Goal: Task Accomplishment & Management: Complete application form

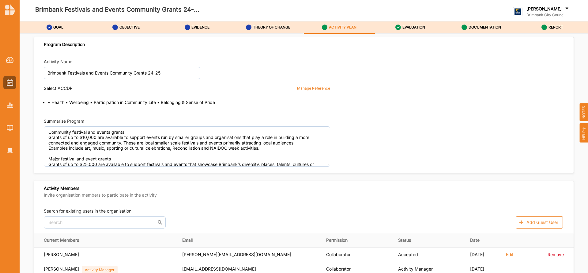
scroll to position [915, 0]
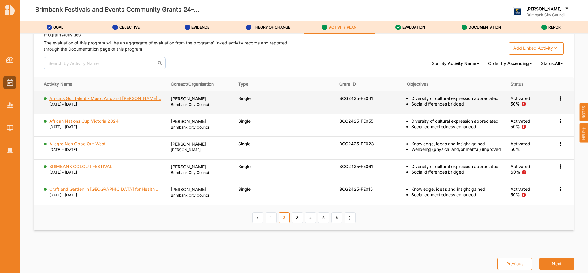
click at [116, 98] on label "Africa's Got Talent - Music Arts and Dan..." at bounding box center [105, 99] width 112 height 6
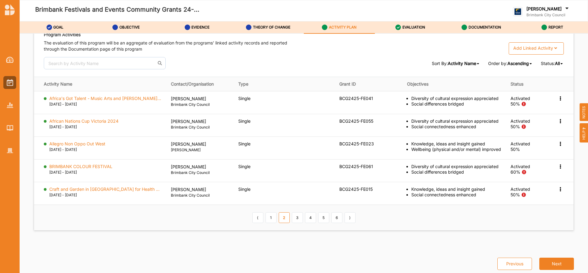
click at [155, 56] on div "The evaluation of this program will be an aggregate of evaluation from the prog…" at bounding box center [174, 48] width 260 height 17
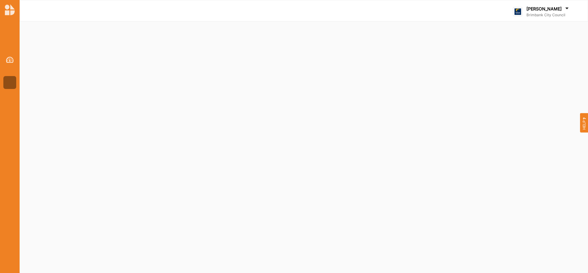
select select "2"
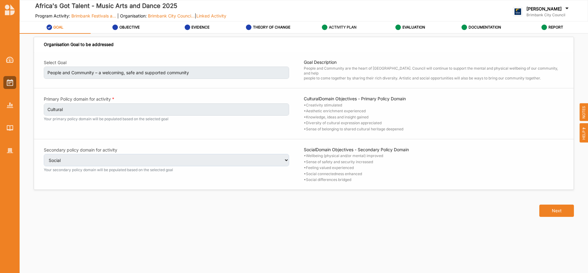
click at [341, 28] on label "ACTIVITY PLAN" at bounding box center [343, 27] width 28 height 5
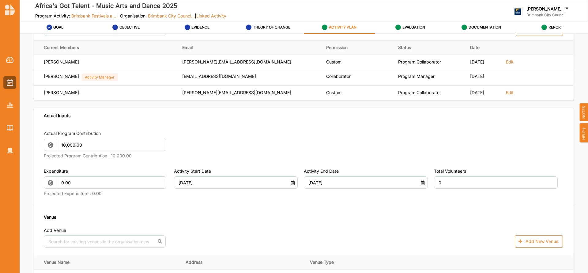
scroll to position [272, 0]
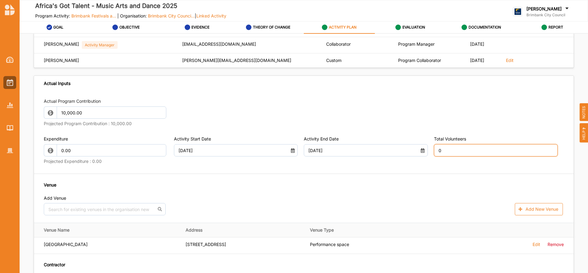
click at [453, 149] on input "0" at bounding box center [496, 150] width 124 height 12
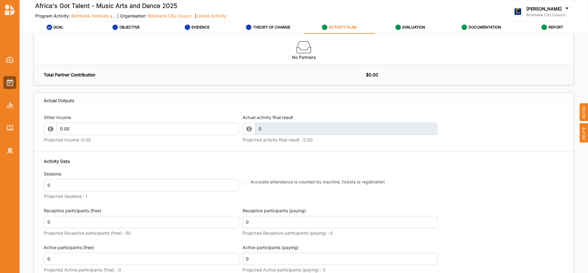
scroll to position [653, 0]
type input "10"
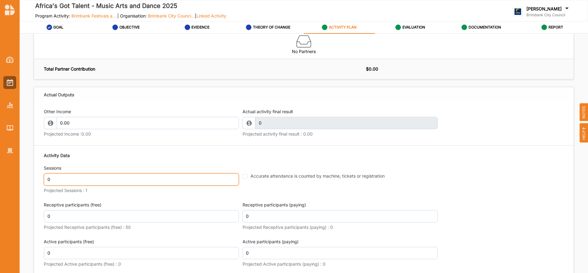
click at [179, 185] on input "0" at bounding box center [141, 179] width 195 height 12
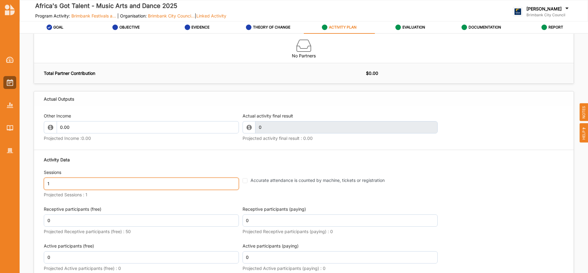
type input "1"
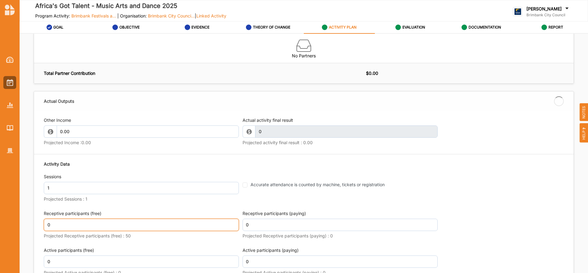
click at [62, 218] on input "0" at bounding box center [141, 224] width 195 height 12
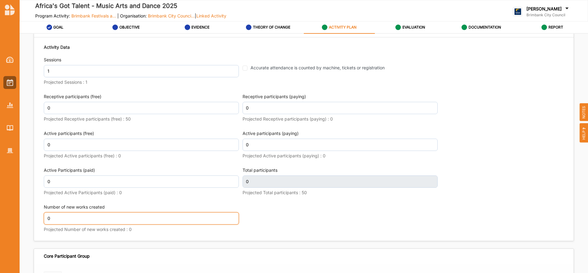
scroll to position [769, 0]
click at [56, 217] on input "0" at bounding box center [141, 218] width 195 height 12
type input "15"
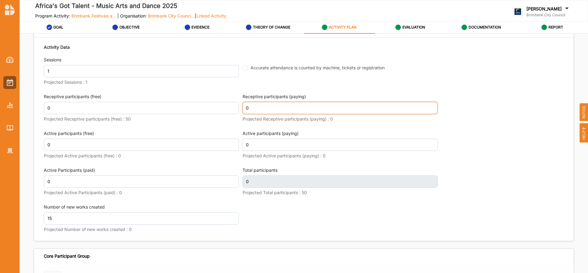
scroll to position [769, 0]
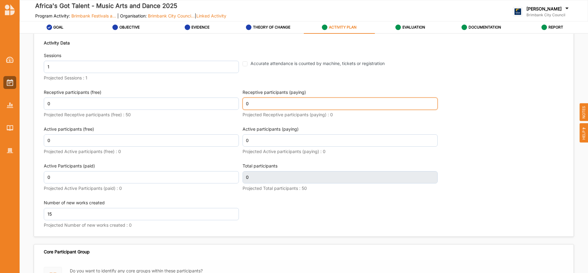
click at [252, 110] on input "0" at bounding box center [340, 103] width 195 height 12
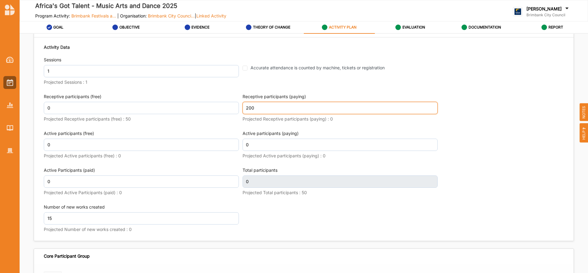
type input "200"
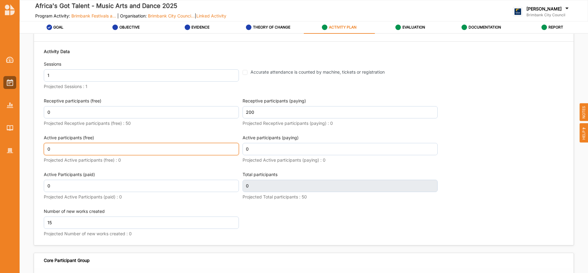
scroll to position [769, 0]
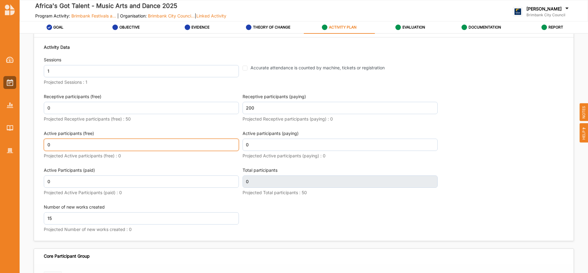
click at [59, 145] on input "0" at bounding box center [141, 144] width 195 height 12
type input "200"
type input "100"
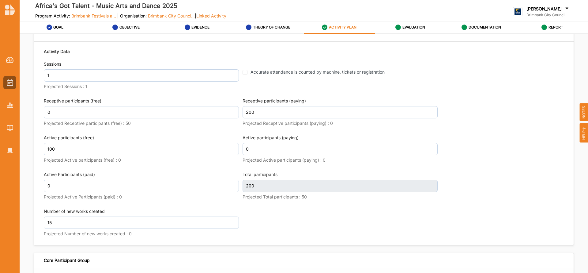
type input "300"
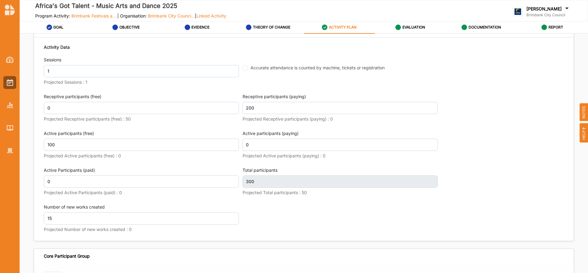
scroll to position [769, 0]
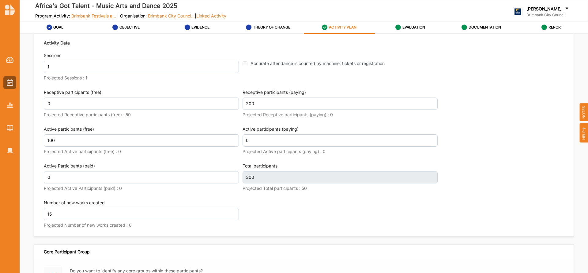
click at [483, 136] on div "Activity Data Sessions 1 Projected Sessions : 1 Accurate attendance is counted …" at bounding box center [304, 134] width 520 height 196
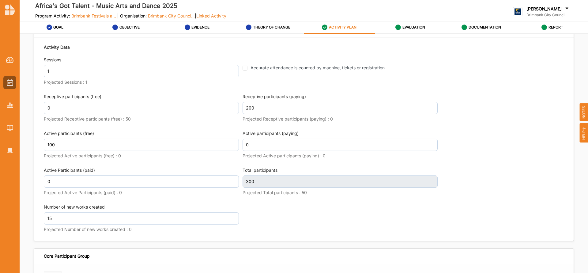
scroll to position [819, 0]
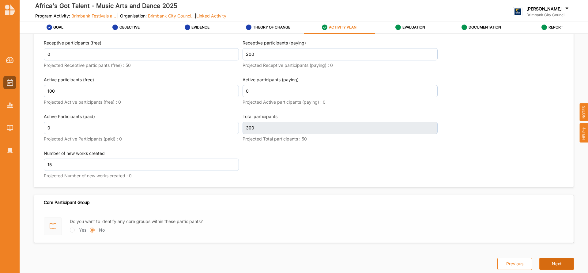
click at [553, 263] on button "Next" at bounding box center [557, 263] width 35 height 12
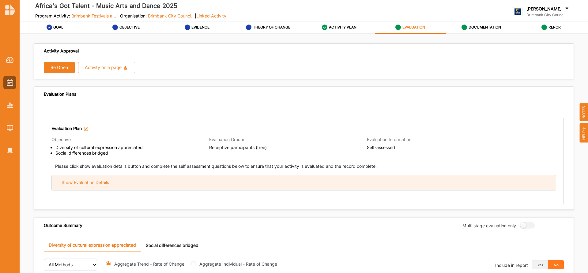
click at [177, 184] on div "Show Evaluation Details" at bounding box center [304, 182] width 504 height 15
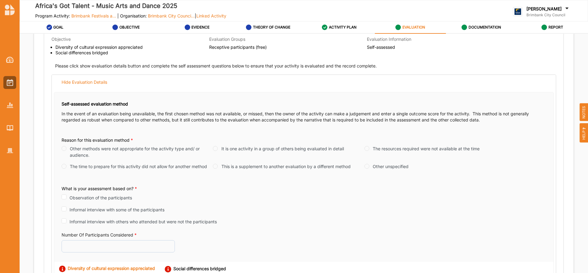
scroll to position [147, 0]
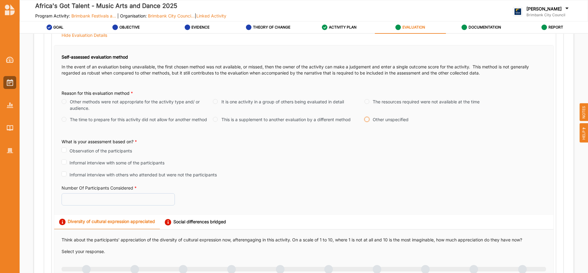
click at [365, 120] on input "Other unspecified" at bounding box center [367, 119] width 5 height 5
radio input "true"
click at [97, 201] on input "Number Of Participants Considered *" at bounding box center [118, 199] width 113 height 12
click at [343, 24] on div "ACTIVITY PLAN" at bounding box center [339, 27] width 35 height 11
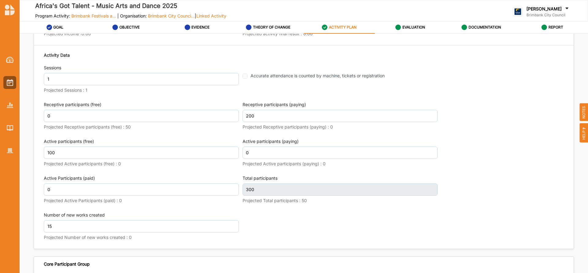
scroll to position [777, 0]
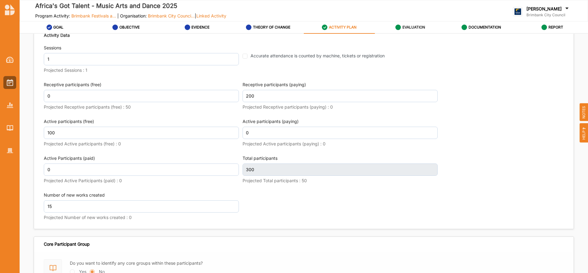
click at [408, 25] on label "EVALUATION" at bounding box center [414, 27] width 23 height 5
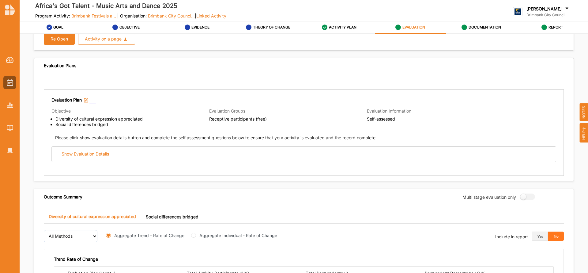
scroll to position [27, 0]
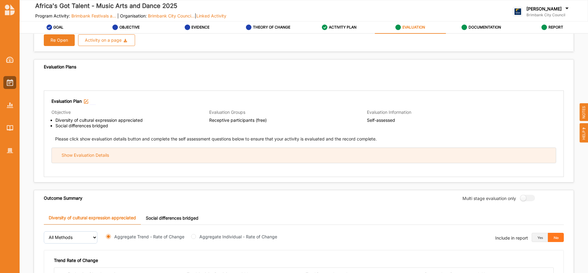
click at [237, 157] on div "Show Evaluation Details" at bounding box center [304, 155] width 504 height 15
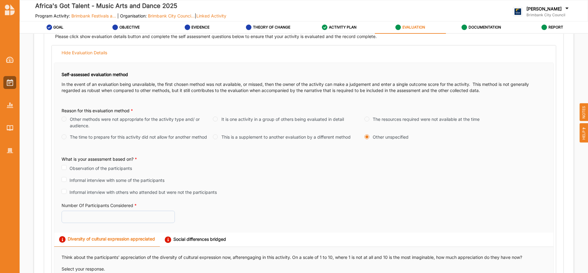
scroll to position [135, 0]
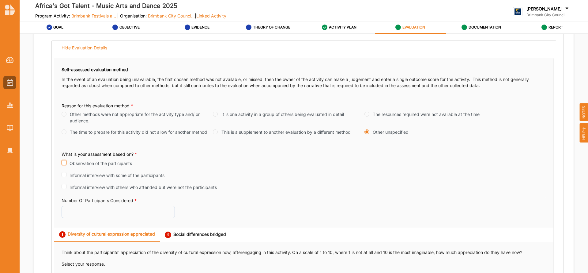
click at [64, 164] on input "Observation of the participants" at bounding box center [64, 162] width 5 height 5
checkbox input "true"
click at [82, 212] on input "Number Of Participants Considered *" at bounding box center [118, 211] width 113 height 12
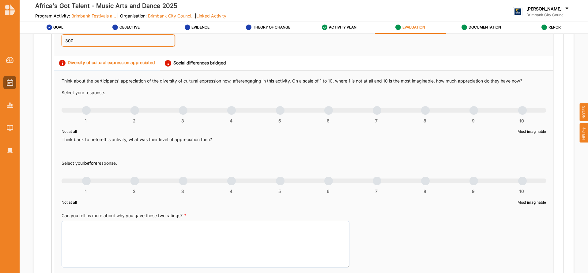
scroll to position [312, 0]
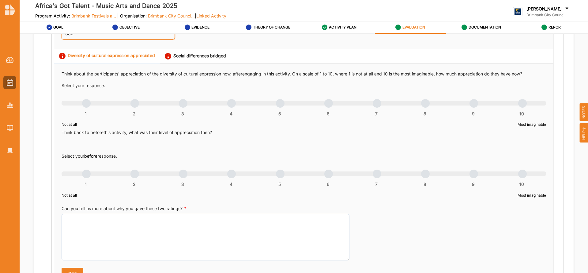
type input "300"
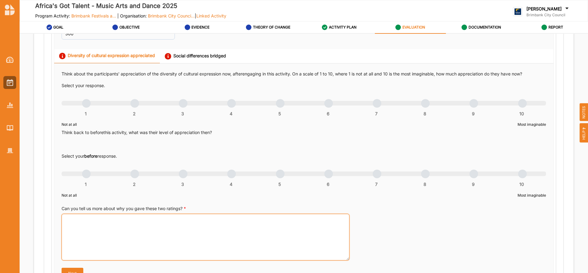
click at [199, 245] on textarea "Can you tell us more about why you gave these two ratings? *" at bounding box center [206, 237] width 288 height 47
click at [75, 217] on textarea "Can you tell us more about why you gave these two ratings? *" at bounding box center [206, 237] width 288 height 47
paste textarea "Africa’s Got Talent – Music, Arts and Dance Festival was a vibrant youth-led ce…"
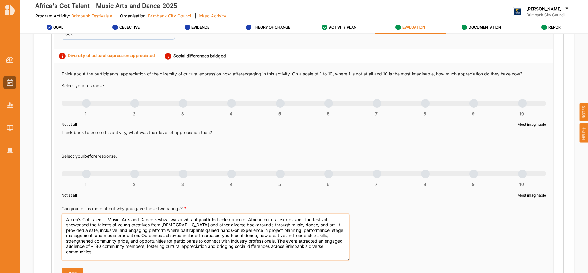
type textarea "Africa’s Got Talent – Music, Arts and Dance Festival was a vibrant youth-led ce…"
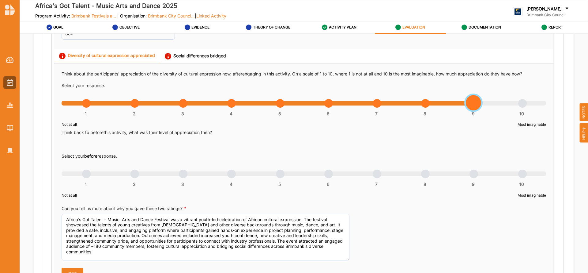
click at [474, 104] on div "1 2 3 4 5 6 7 8 9 10" at bounding box center [304, 106] width 485 height 4
click at [326, 175] on div "1 2 3 4 5 6 7 8 9 10" at bounding box center [304, 177] width 485 height 4
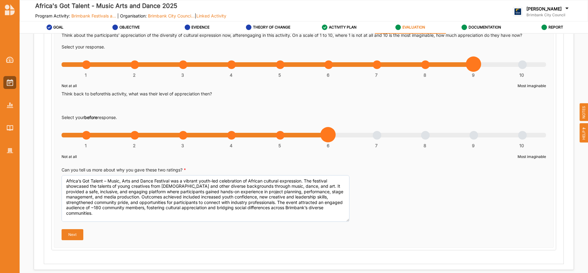
scroll to position [356, 0]
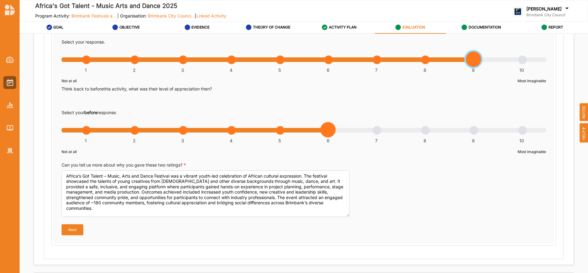
click at [519, 61] on div "1 2 3 4 5 6 7 8 9 10" at bounding box center [304, 63] width 485 height 4
click at [72, 228] on button "Next" at bounding box center [73, 229] width 22 height 11
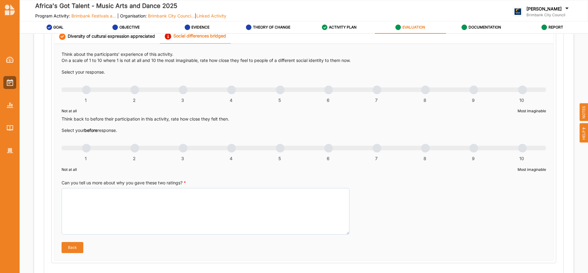
scroll to position [328, 0]
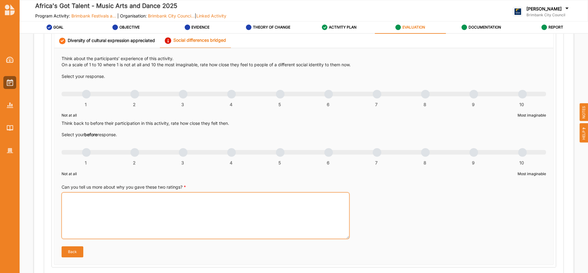
click at [112, 203] on textarea "Can you tell us more about why you gave these two ratings? *" at bounding box center [206, 215] width 288 height 47
paste textarea "Africa’s Got Talent – Music, Arts and Dance Festival was a vibrant youth-led ce…"
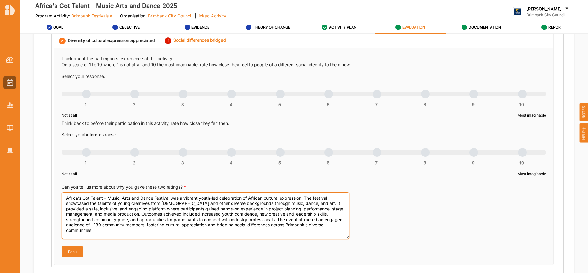
type textarea "Africa’s Got Talent – Music, Arts and Dance Festival was a vibrant youth-led ce…"
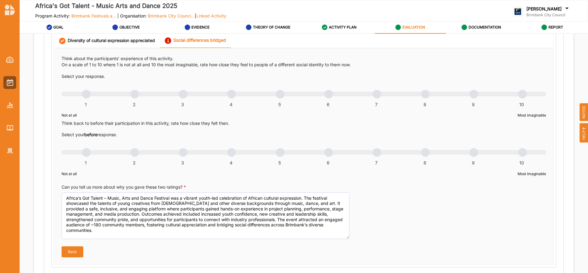
click at [520, 95] on div "1 2 3 4 5 6 7 8 9 10" at bounding box center [304, 97] width 485 height 4
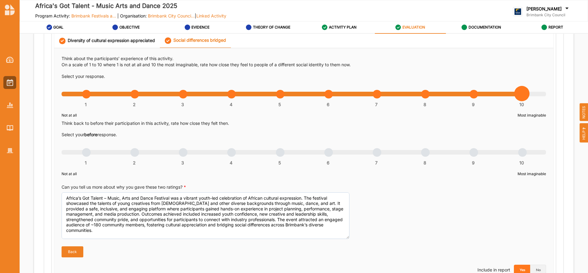
click at [328, 153] on div "1 2 3 4 5 6 7 8 9 10" at bounding box center [304, 155] width 485 height 4
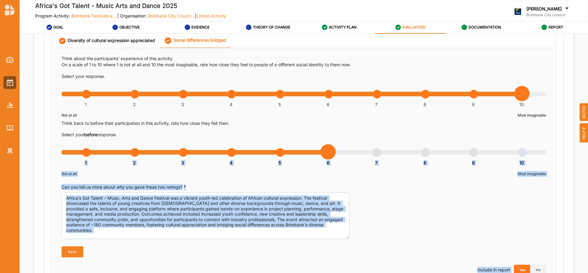
drag, startPoint x: 586, startPoint y: 142, endPoint x: 586, endPoint y: 157, distance: 14.7
click at [586, 157] on div "Africa's Got Talent - Music Arts and Dance 2025 Program Activity: Brimbank Fest…" at bounding box center [294, 136] width 588 height 273
click at [555, 196] on div "Evaluation Plan Objective Diversity of cultural expression appreciated Social d…" at bounding box center [304, 172] width 520 height 765
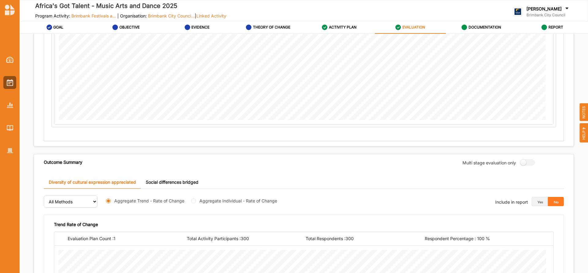
scroll to position [745, 0]
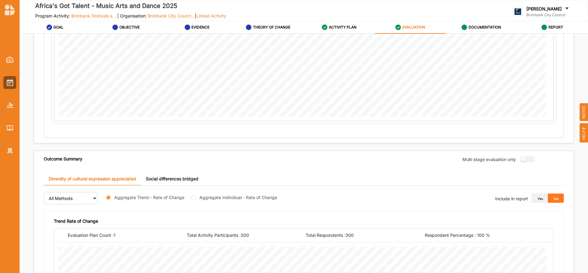
click at [539, 199] on button "Yes" at bounding box center [540, 197] width 16 height 9
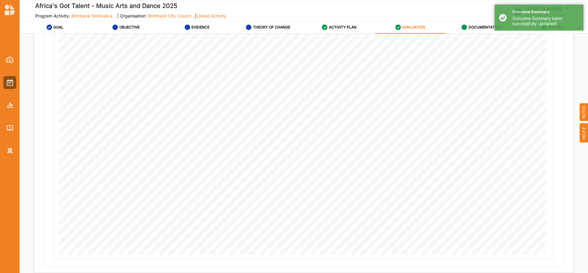
scroll to position [1003, 0]
click at [555, 264] on button "Next" at bounding box center [557, 263] width 35 height 12
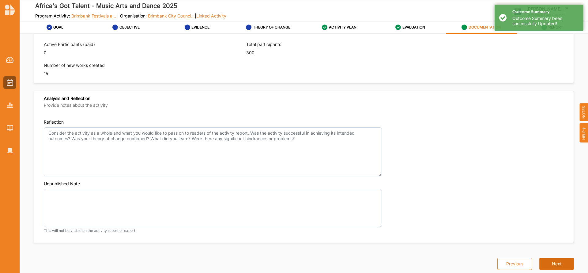
scroll to position [419, 0]
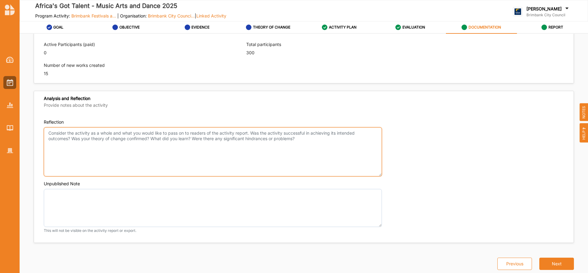
click at [57, 134] on textarea "Reflection" at bounding box center [213, 151] width 338 height 49
paste textarea "OUTCOMES ACHIEVED ACTIVITIES NEW INITIATIVES CHANGES MADE TARGET AUDIENCE HIGHL…"
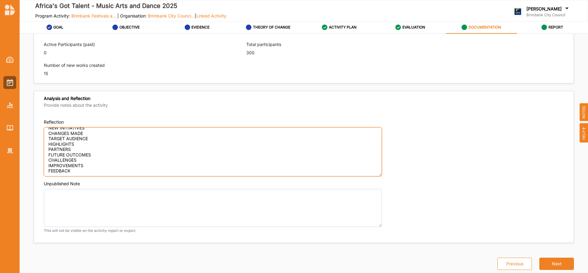
scroll to position [0, 0]
click at [102, 130] on textarea "OUTCOMES ACHIEVED ACTIVITIES NEW INITIATIVES CHANGES MADE TARGET AUDIENCE HIGHL…" at bounding box center [213, 151] width 338 height 49
paste textarea "Africa’s Got Talent – Music, Arts and Dance Festival was a vibrant youth-led ce…"
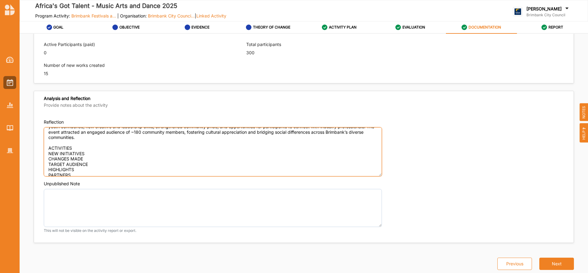
scroll to position [32, 0]
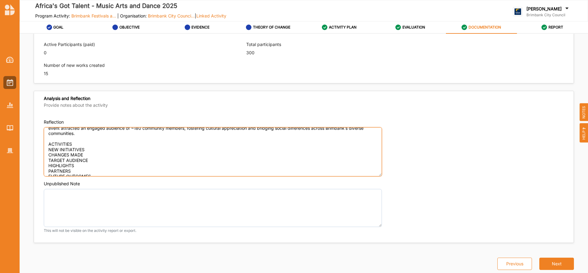
click at [78, 142] on textarea "OUTCOMES ACHIEVED Africa’s Got Talent – Music, Arts and Dance Festival was a vi…" at bounding box center [213, 151] width 338 height 49
drag, startPoint x: 53, startPoint y: 146, endPoint x: 49, endPoint y: 151, distance: 6.7
click at [49, 151] on textarea "OUTCOMES ACHIEVED Africa’s Got Talent – Music, Arts and Dance Festival was a vi…" at bounding box center [213, 151] width 338 height 49
paste textarea "Music, dance, spoken word, drumming, crowd engagement voting and light refreshm…"
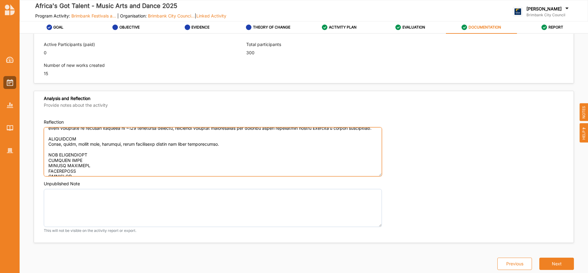
click at [89, 159] on textarea "Reflection" at bounding box center [213, 151] width 338 height 49
paste textarea "Yes, we had new acts and performers which brought something new to the communit…"
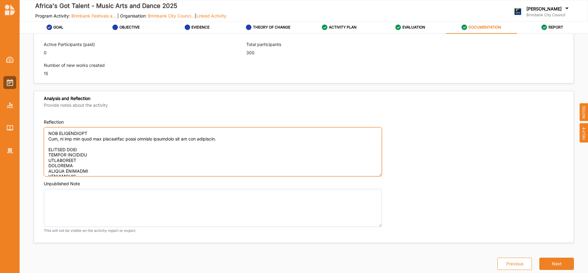
scroll to position [54, 0]
click at [85, 153] on textarea "Reflection" at bounding box center [213, 151] width 338 height 49
click at [99, 164] on textarea "Reflection" at bounding box center [213, 151] width 338 height 49
paste textarea "The main target group for the AGT-MAD Flavours Festival is young people, primar…"
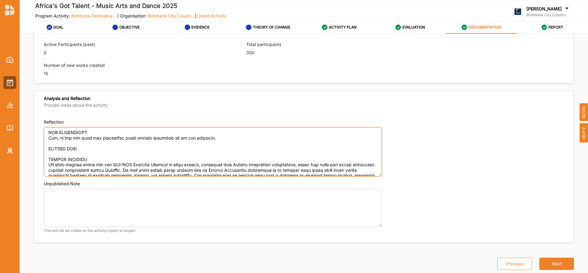
scroll to position [78, 0]
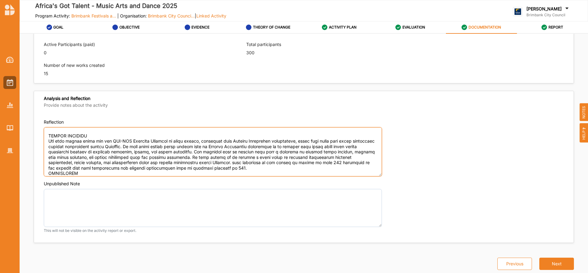
click at [85, 130] on textarea "Reflection" at bounding box center [213, 151] width 338 height 49
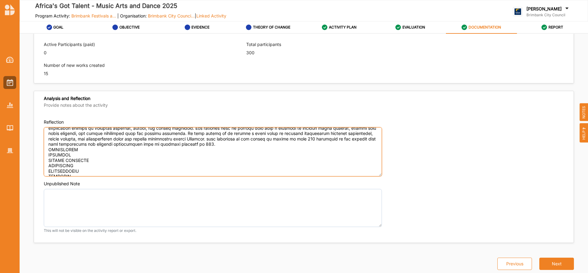
scroll to position [106, 0]
click at [223, 154] on textarea "Reflection" at bounding box center [213, 151] width 338 height 49
click at [216, 150] on textarea "Reflection" at bounding box center [213, 151] width 338 height 49
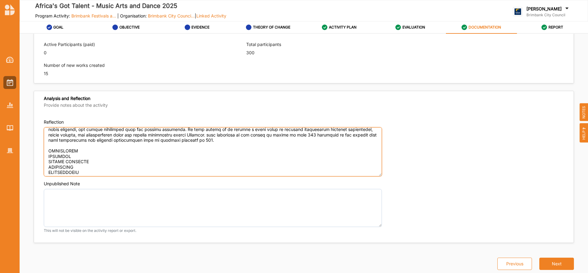
click at [80, 156] on textarea "Reflection" at bounding box center [213, 151] width 338 height 49
paste textarea "Lorem ipsumdolor sit ametconsect – Adi elitse doeiusmo tem incidi ut l etdol-ma…"
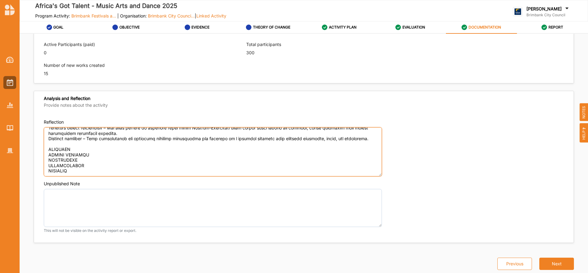
scroll to position [193, 0]
click at [87, 143] on textarea "Reflection" at bounding box center [213, 151] width 338 height 49
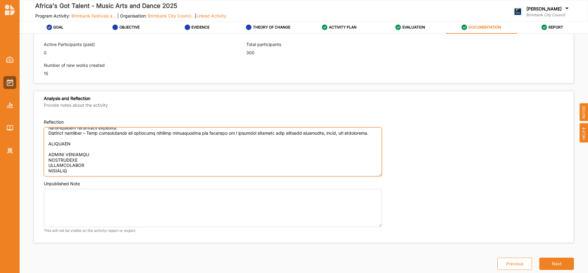
paste textarea "Africa Music Cultural Festival, Brimbank Council, Project Sunrise, Afrimates"
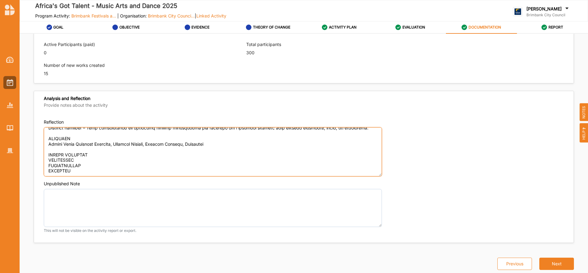
click at [97, 162] on textarea "Reflection" at bounding box center [213, 151] width 338 height 49
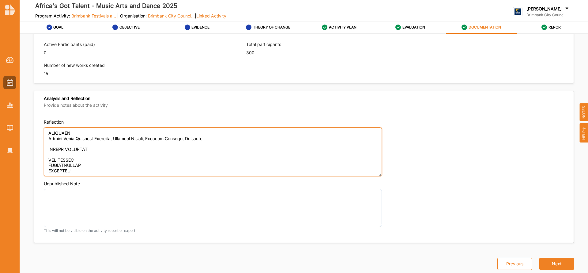
paste textarea "The Africa’s Got Talent Festival has created lasting pathways for young people …"
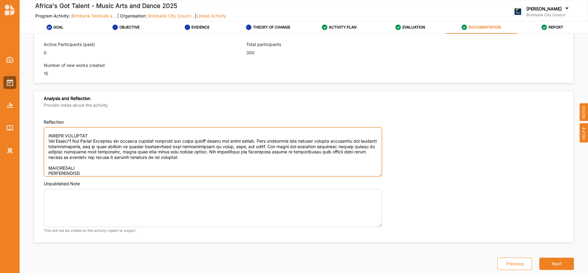
scroll to position [230, 0]
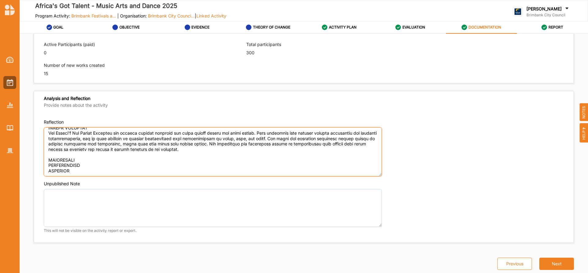
click at [87, 154] on textarea "Reflection" at bounding box center [213, 151] width 338 height 49
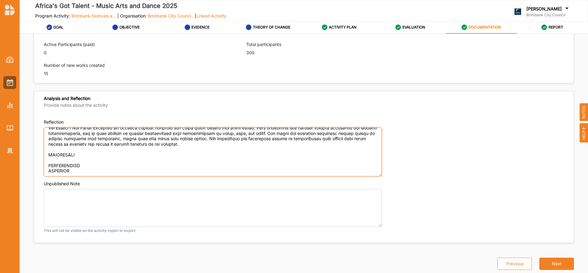
paste textarea "Funding limitations, demand for production and logistics exceeded available res…"
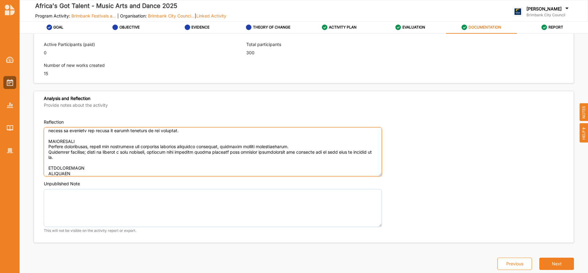
scroll to position [252, 0]
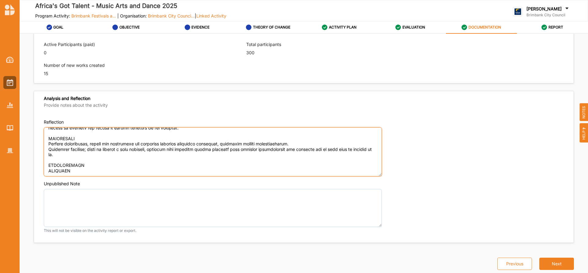
click at [92, 161] on textarea "Reflection" at bounding box center [213, 151] width 338 height 49
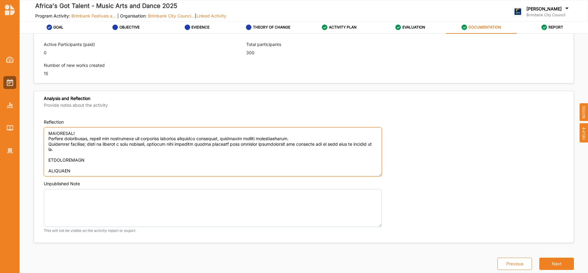
paste textarea "Expand partnerships with local schools, cultural groups, and community organisa…"
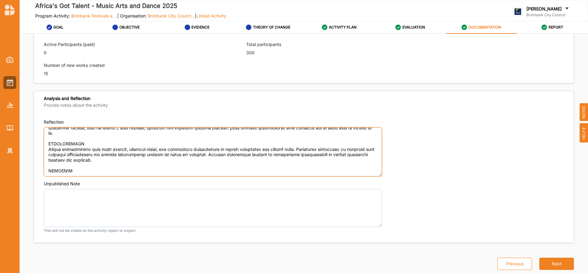
scroll to position [273, 0]
click at [85, 166] on textarea "Reflection" at bounding box center [213, 151] width 338 height 49
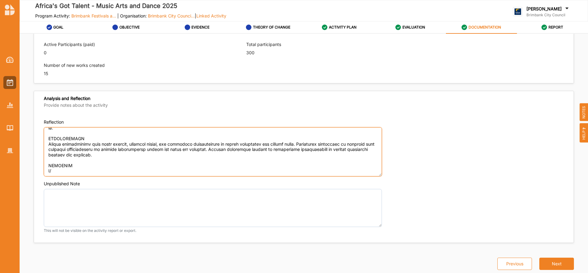
type textarea "LOREMIPS DOLORSIT Ametco’a Eli Seddoe – Tempo, Inci utl Etdol Magnaali eni a mi…"
